Goal: Transaction & Acquisition: Purchase product/service

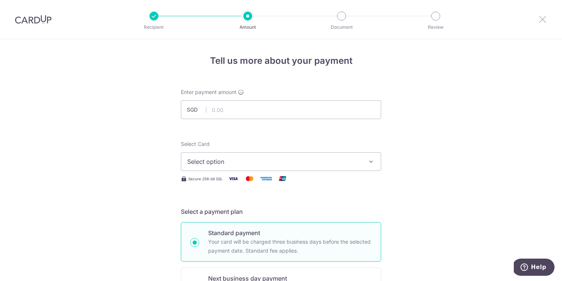
click at [547, 16] on icon at bounding box center [542, 19] width 9 height 9
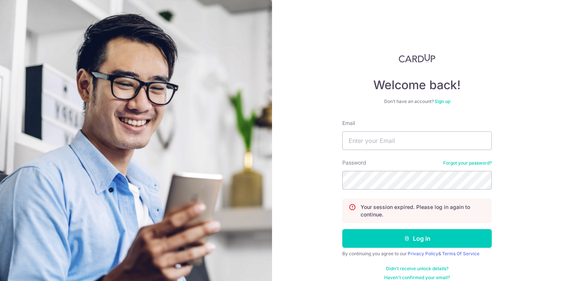
type input "[EMAIL_ADDRESS][DOMAIN_NAME]"
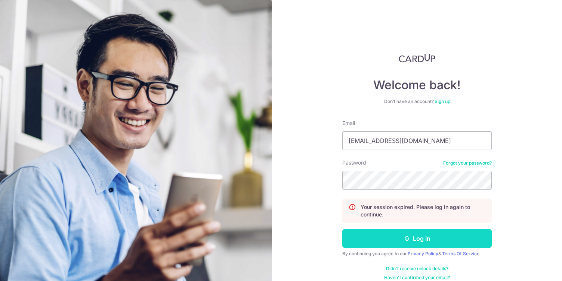
click at [402, 238] on button "Log in" at bounding box center [416, 238] width 149 height 19
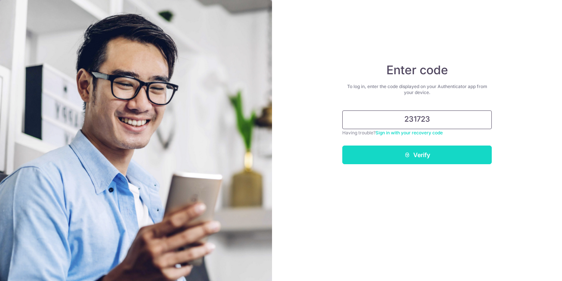
type input "231723"
click at [431, 148] on button "Verify" at bounding box center [416, 155] width 149 height 19
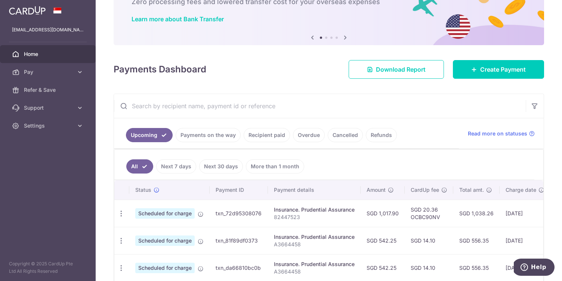
scroll to position [51, 0]
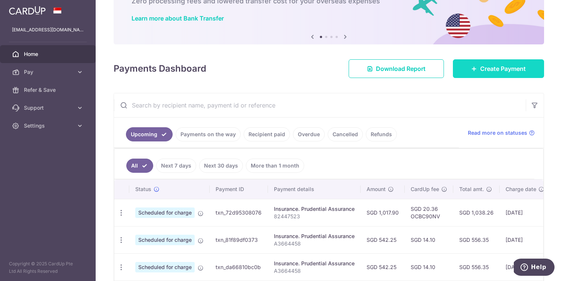
click at [481, 69] on span "Create Payment" at bounding box center [503, 68] width 46 height 9
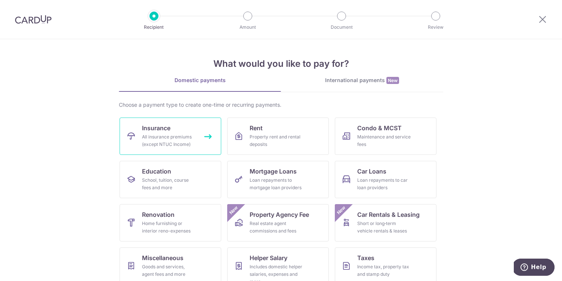
click at [164, 136] on div "All insurance premiums (except NTUC Income)" at bounding box center [169, 140] width 54 height 15
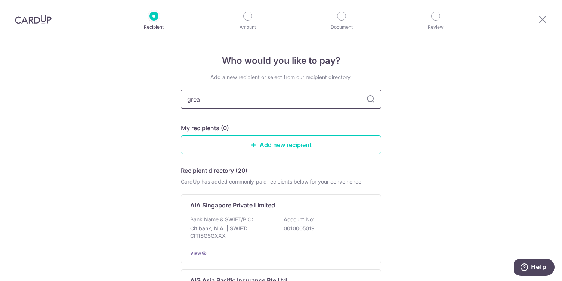
type input "great"
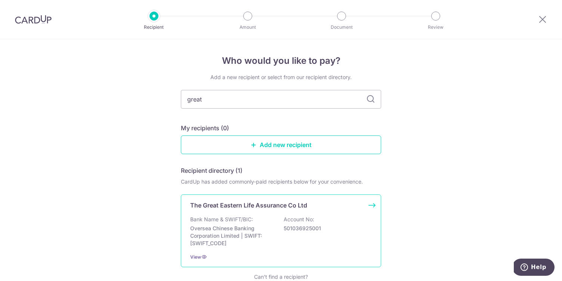
click at [249, 213] on div "The Great Eastern Life Assurance Co Ltd Bank Name & SWIFT/BIC: Oversea Chinese …" at bounding box center [281, 231] width 200 height 73
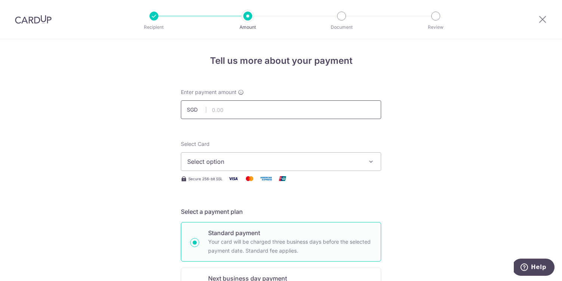
click at [291, 108] on input "text" at bounding box center [281, 110] width 200 height 19
paste input "0241653633"
click at [239, 110] on input "241653633" at bounding box center [281, 110] width 200 height 19
click at [231, 108] on input "241653633" at bounding box center [281, 110] width 200 height 19
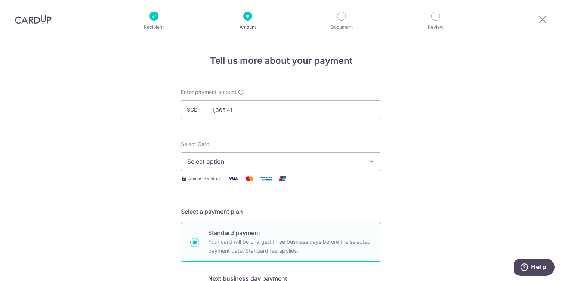
type input "1,365.41"
click at [284, 159] on span "Select option" at bounding box center [274, 161] width 174 height 9
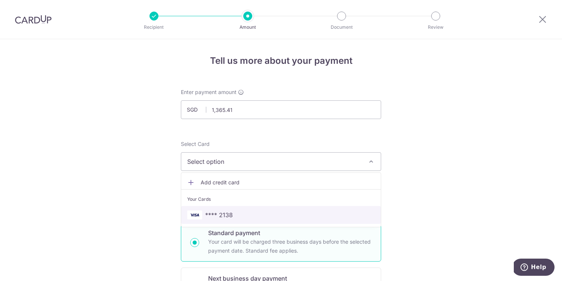
click at [260, 211] on span "**** 2138" at bounding box center [281, 215] width 188 height 9
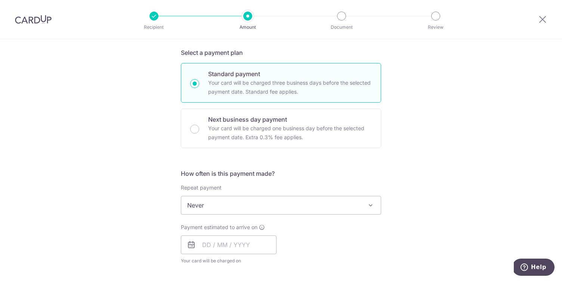
scroll to position [181, 0]
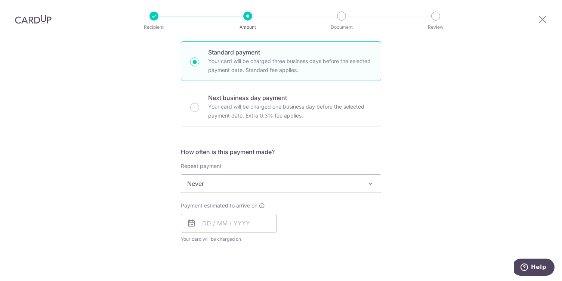
click at [272, 188] on span "Never" at bounding box center [281, 184] width 200 height 18
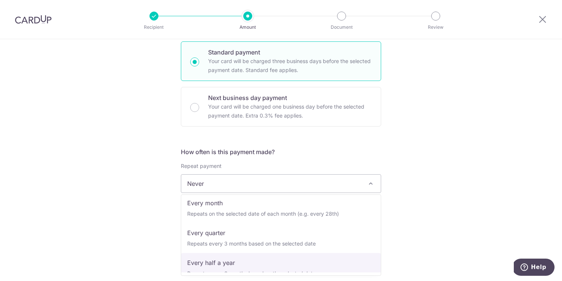
scroll to position [105, 0]
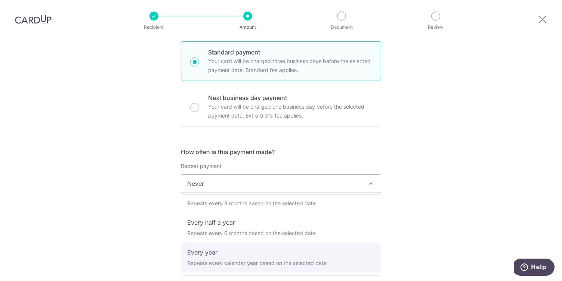
select select "6"
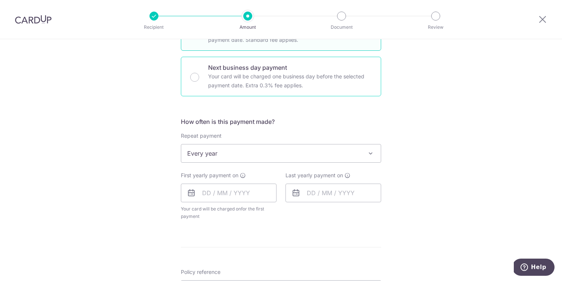
scroll to position [216, 0]
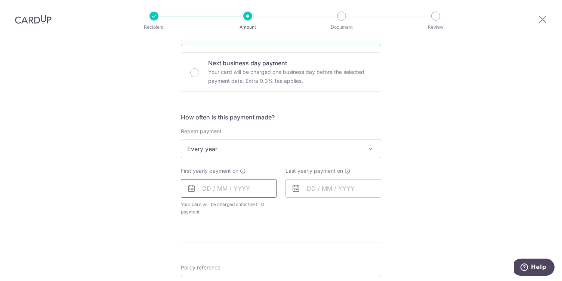
click at [250, 192] on input "text" at bounding box center [229, 188] width 96 height 19
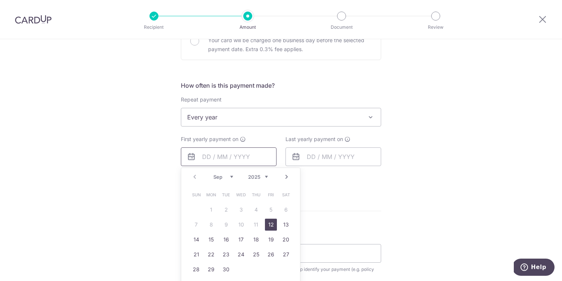
scroll to position [248, 0]
click at [256, 239] on link "18" at bounding box center [256, 240] width 12 height 12
type input "[DATE]"
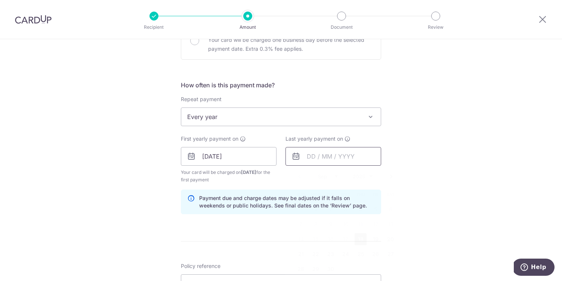
click at [315, 160] on input "text" at bounding box center [333, 156] width 96 height 19
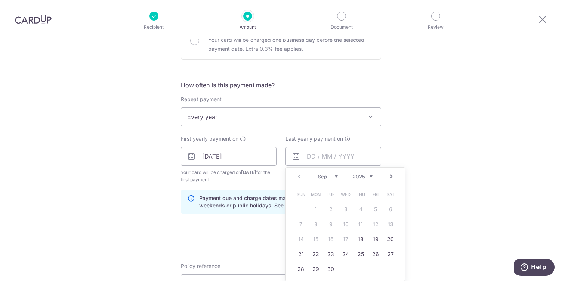
click at [372, 177] on select "2025 2026 2027 2028 2029 2030 2031 2032 2033 2034 2035" at bounding box center [363, 177] width 20 height 6
click at [374, 268] on link "28" at bounding box center [376, 269] width 12 height 12
type input "28/09/2035"
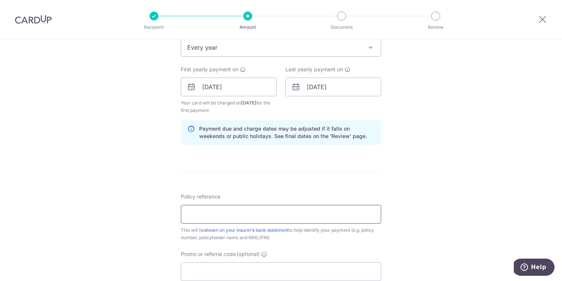
scroll to position [319, 0]
click at [278, 215] on input "Policy reference" at bounding box center [281, 213] width 200 height 19
paste input "OCBC90NV"
type input "OCBC90NV"
click at [250, 258] on div "Promo or referral code (optional) The discounted fee will be shown on the revie…" at bounding box center [281, 264] width 200 height 31
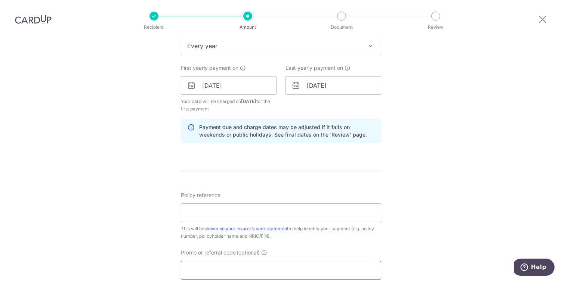
click at [250, 268] on input "Promo or referral code (optional)" at bounding box center [281, 270] width 200 height 19
paste input "OCBC90NV"
type input "OCBC90NV"
click at [248, 204] on input "Policy reference" at bounding box center [281, 213] width 200 height 19
paste input "0241653633"
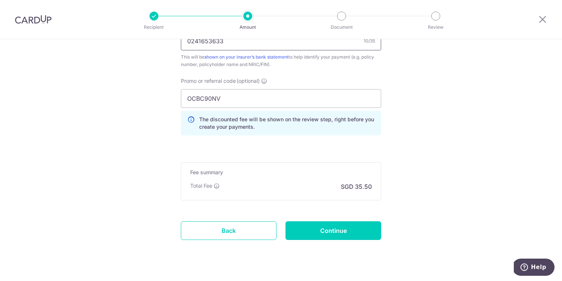
scroll to position [506, 0]
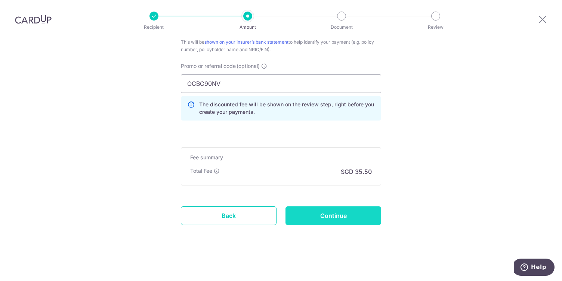
type input "0241653633"
click at [352, 221] on input "Continue" at bounding box center [333, 216] width 96 height 19
type input "Create Schedule"
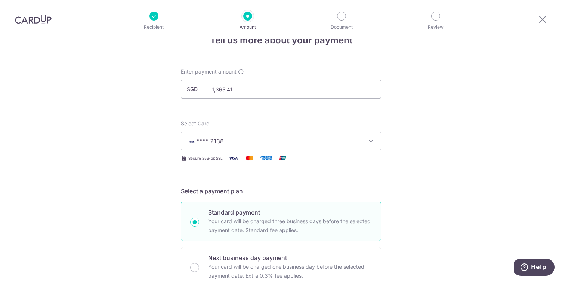
scroll to position [0, 0]
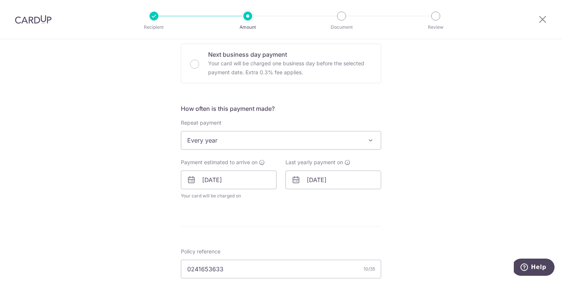
scroll to position [236, 0]
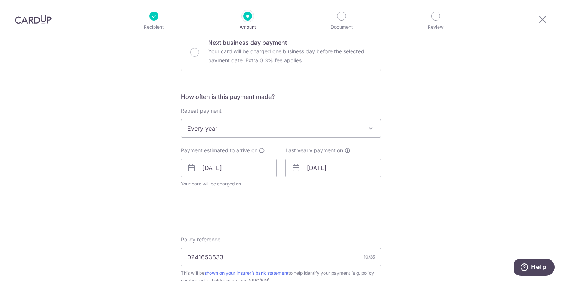
click at [250, 130] on span "Every year" at bounding box center [281, 129] width 200 height 18
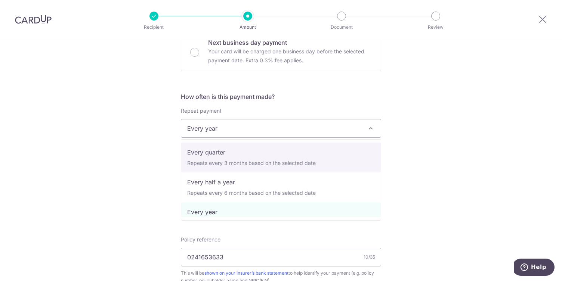
scroll to position [0, 0]
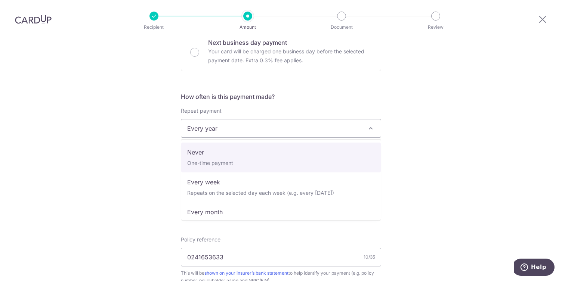
select select "1"
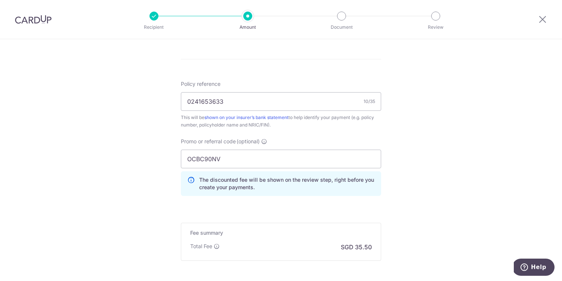
scroll to position [483, 0]
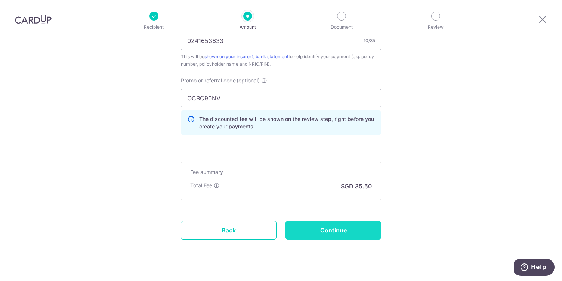
click at [340, 237] on input "Continue" at bounding box center [333, 230] width 96 height 19
type input "Update Schedule"
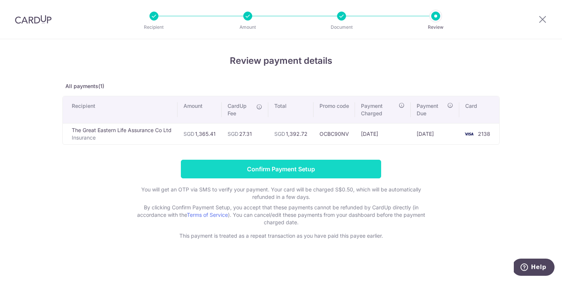
click at [302, 169] on input "Confirm Payment Setup" at bounding box center [281, 169] width 200 height 19
